Goal: Task Accomplishment & Management: Complete application form

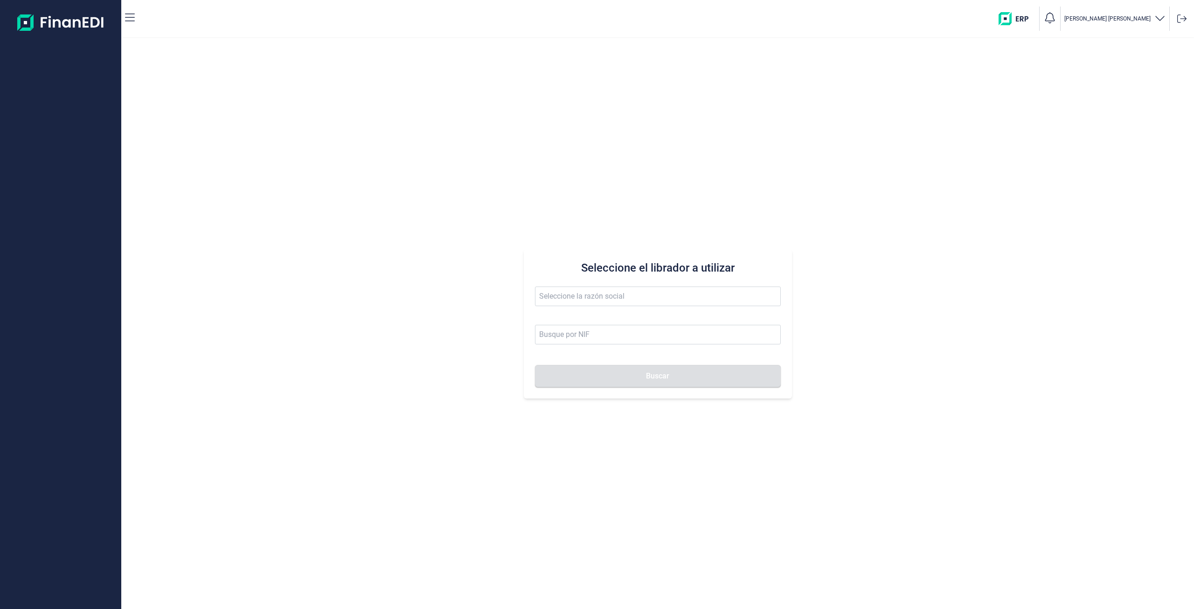
click at [571, 309] on span at bounding box center [658, 300] width 246 height 29
click at [575, 297] on input "text" at bounding box center [658, 296] width 246 height 20
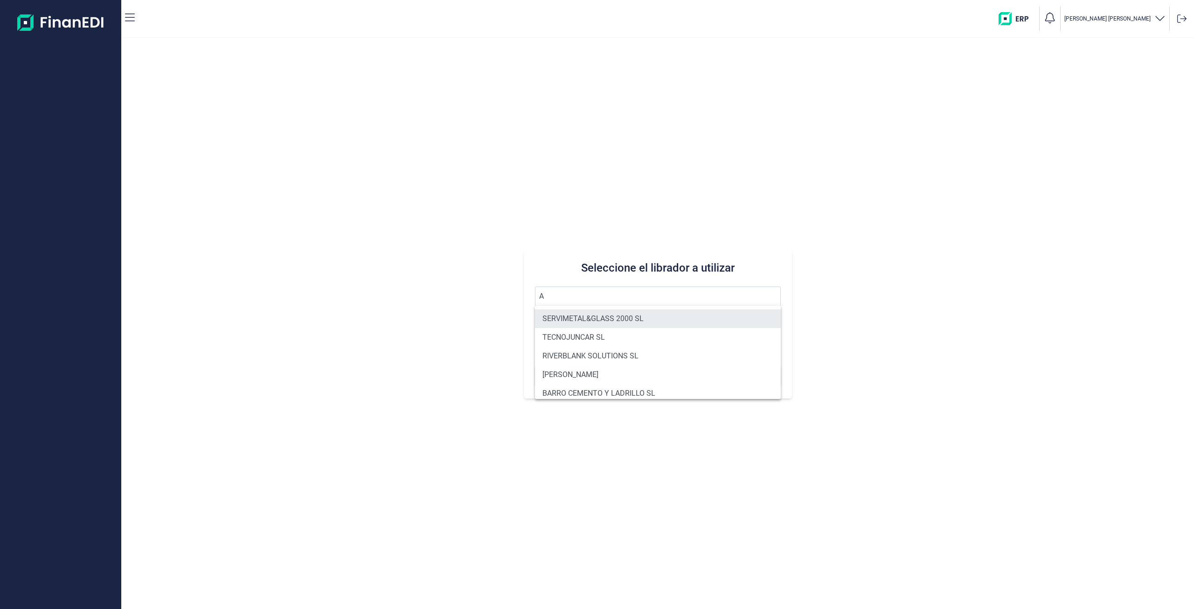
click at [594, 315] on li "SERVIMETAL&GLASS 2000 SL" at bounding box center [658, 318] width 246 height 19
type input "SERVIMETAL&GLASS 2000 SL"
type input "B93631729"
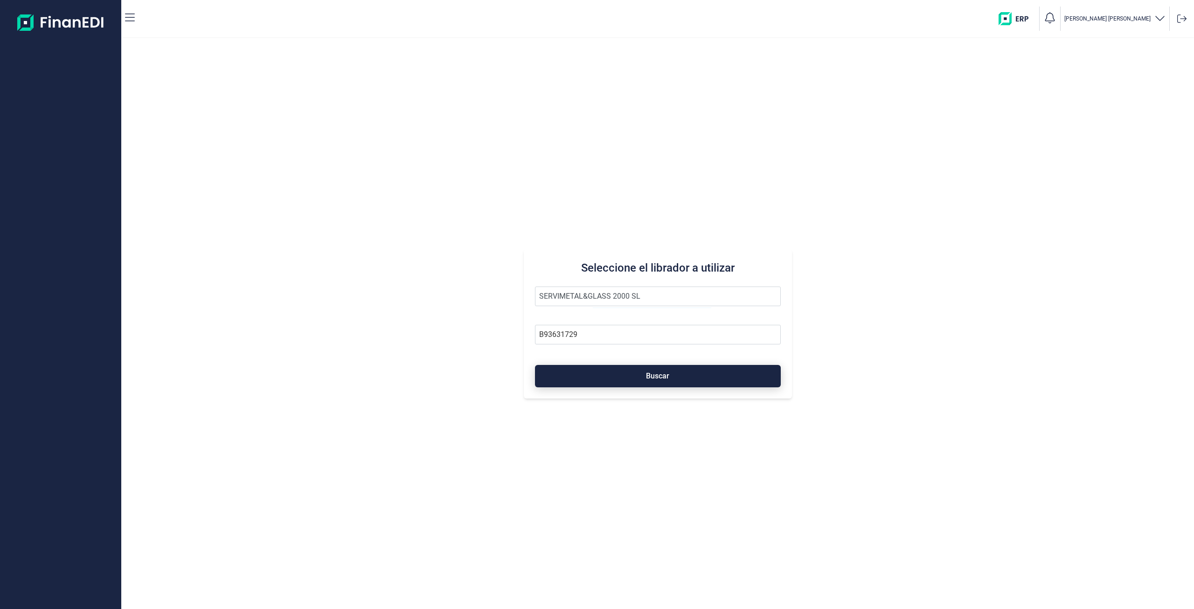
click at [617, 368] on button "Buscar" at bounding box center [658, 376] width 246 height 22
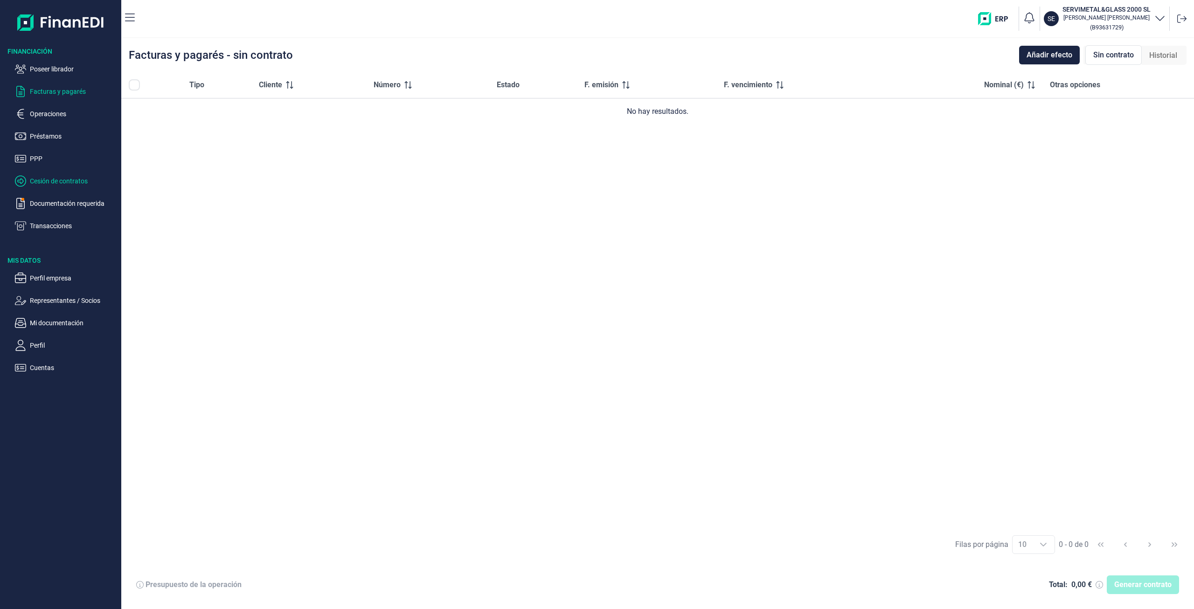
click at [43, 186] on p "Cesión de contratos" at bounding box center [74, 180] width 88 height 11
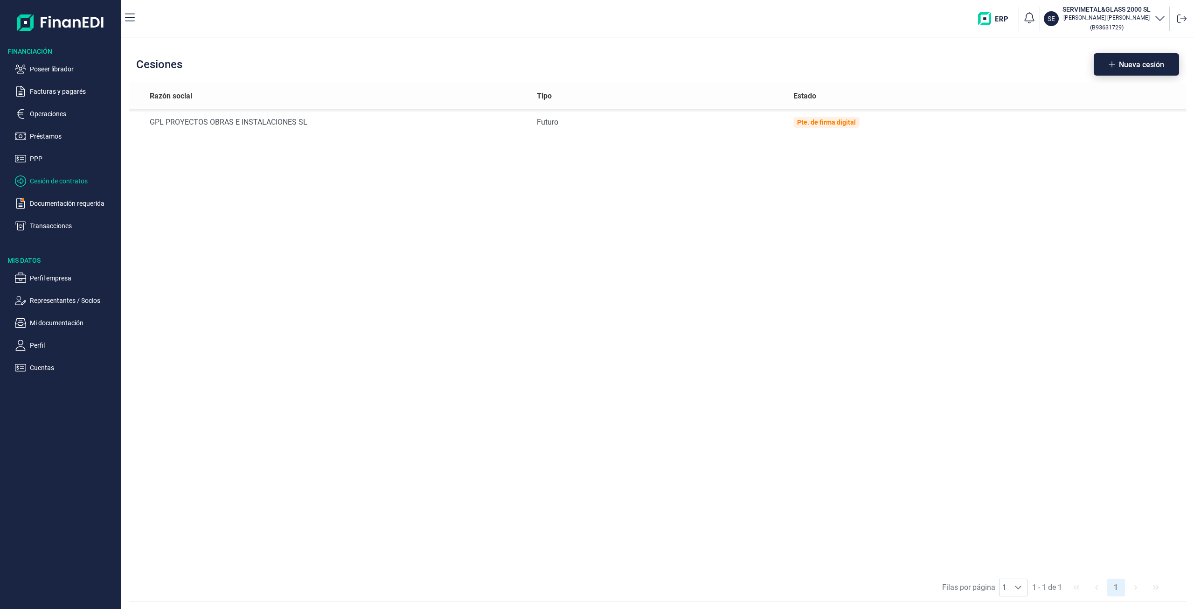
click at [1106, 72] on button "Nueva cesión" at bounding box center [1136, 64] width 85 height 22
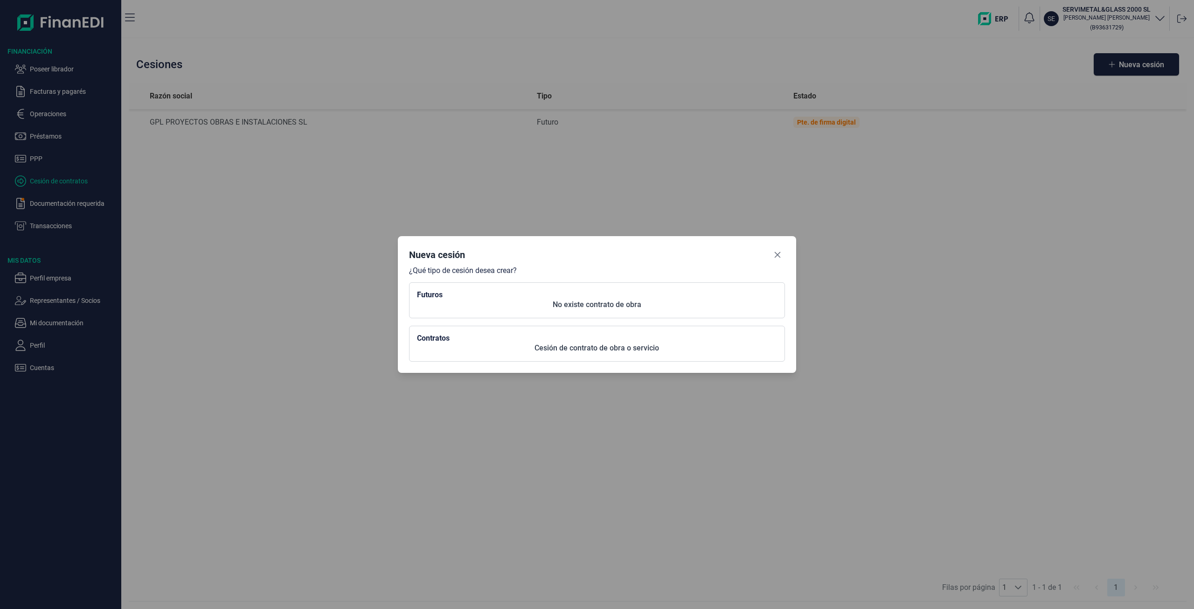
click at [769, 253] on div "Nueva cesión" at bounding box center [596, 256] width 375 height 19
click at [776, 254] on icon "Close" at bounding box center [777, 254] width 7 height 7
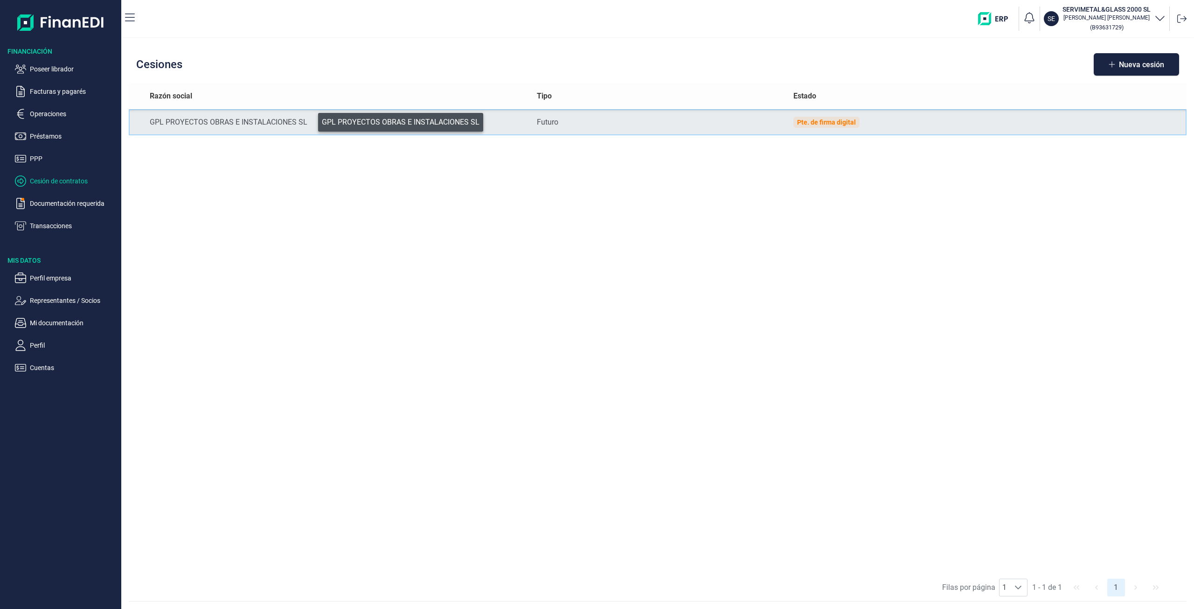
click at [312, 120] on div "GPL PROYECTOS OBRAS E INSTALACIONES SL" at bounding box center [336, 122] width 372 height 11
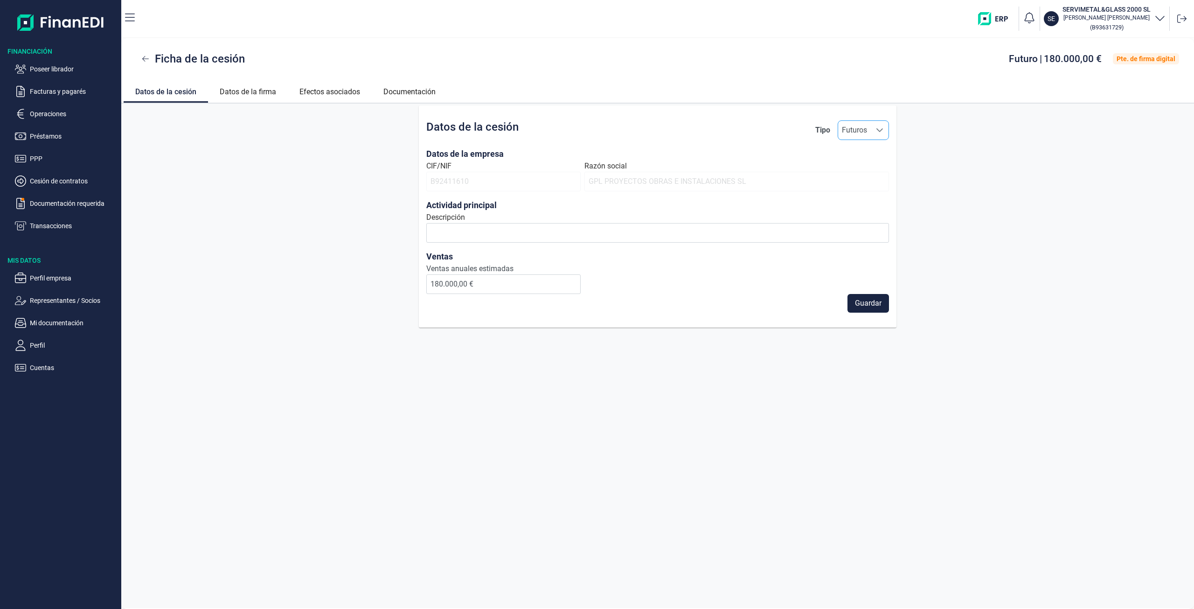
click at [853, 132] on span "Futuros" at bounding box center [854, 130] width 33 height 19
click at [257, 114] on div "Datos de la cesión Tipo Futuros Futuros Futuros Datos de la empresa CIF/NIF B92…" at bounding box center [657, 216] width 1073 height 222
click at [264, 99] on link "Datos de la firma" at bounding box center [248, 90] width 80 height 22
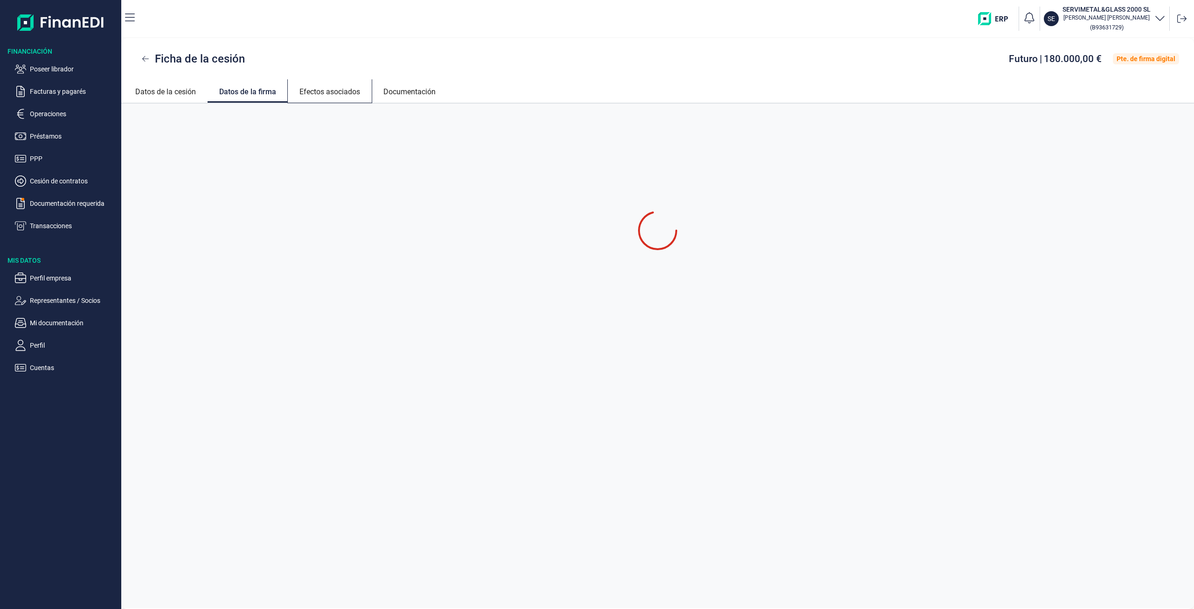
click at [318, 92] on link "Efectos asociados" at bounding box center [330, 90] width 84 height 22
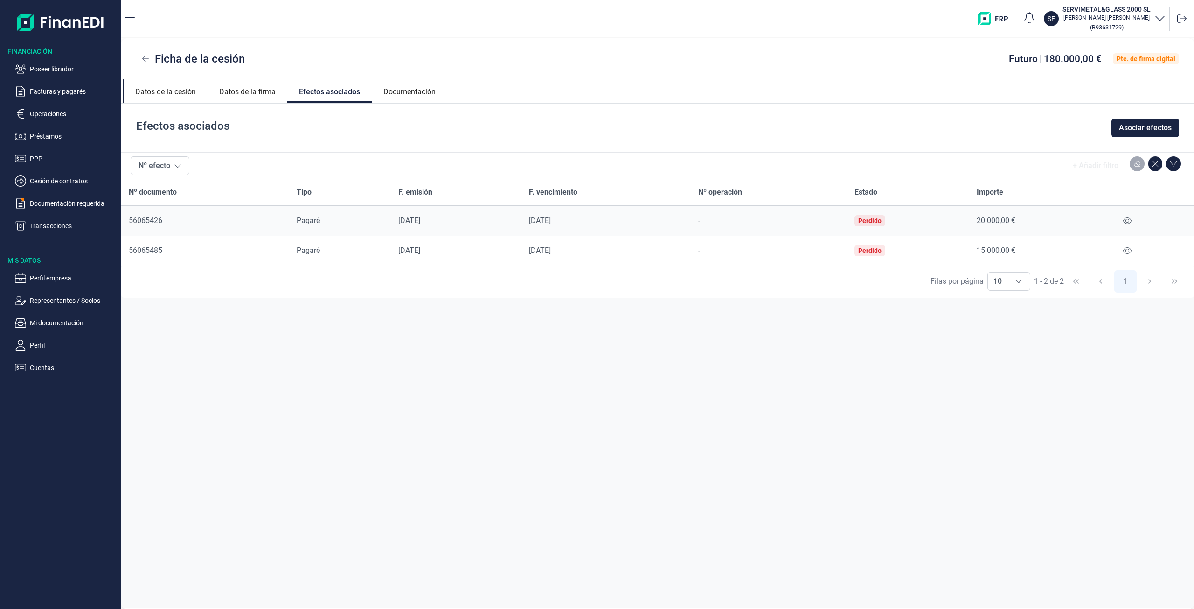
click at [187, 88] on link "Datos de la cesión" at bounding box center [166, 90] width 84 height 22
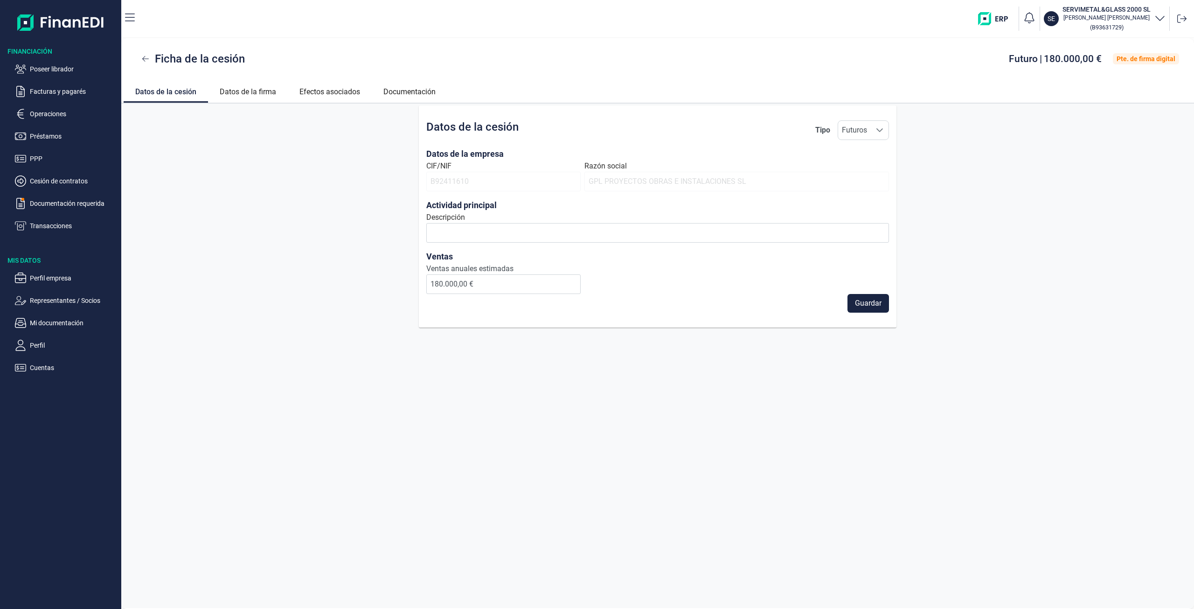
click at [892, 136] on div "Datos de la cesión Tipo Futuros Futuros Futuros Datos de la empresa CIF/NIF B92…" at bounding box center [658, 216] width 478 height 222
click at [888, 134] on div "Seleccione una opción" at bounding box center [880, 130] width 18 height 19
click at [358, 208] on div "Datos de la cesión Tipo Futuros Futuros Futuros Datos de la empresa CIF/NIF B92…" at bounding box center [657, 216] width 1073 height 222
click at [154, 64] on button at bounding box center [145, 58] width 19 height 19
